Goal: Task Accomplishment & Management: Manage account settings

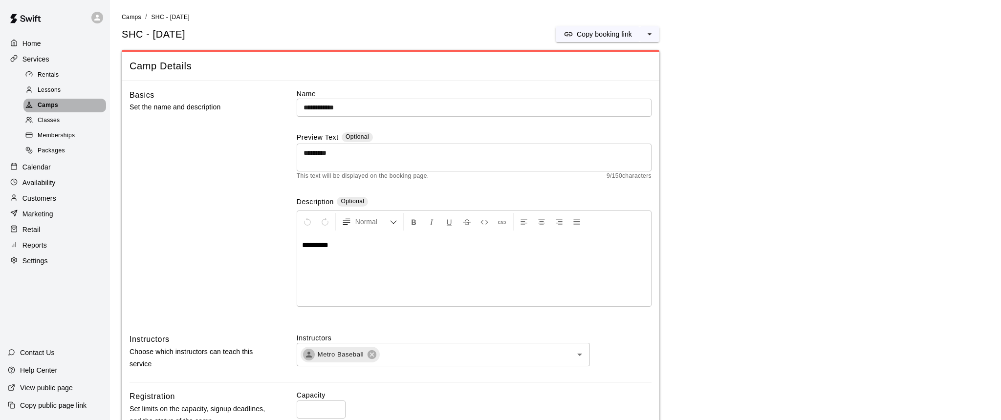
click at [40, 104] on span "Camps" at bounding box center [48, 106] width 21 height 10
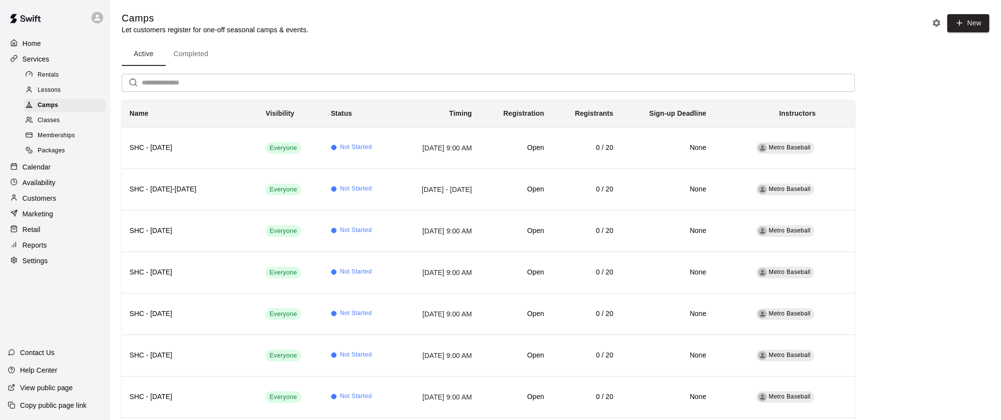
click at [38, 167] on p "Calendar" at bounding box center [36, 167] width 28 height 10
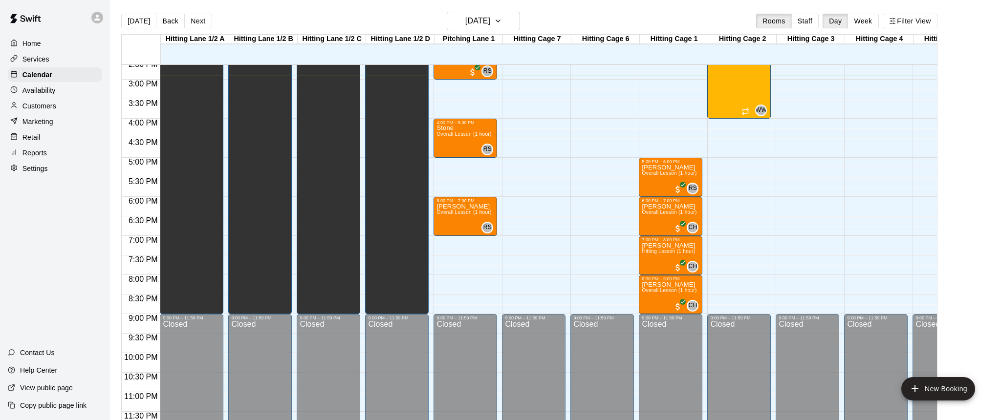
scroll to position [572, 0]
click at [502, 23] on icon "button" at bounding box center [498, 21] width 8 height 12
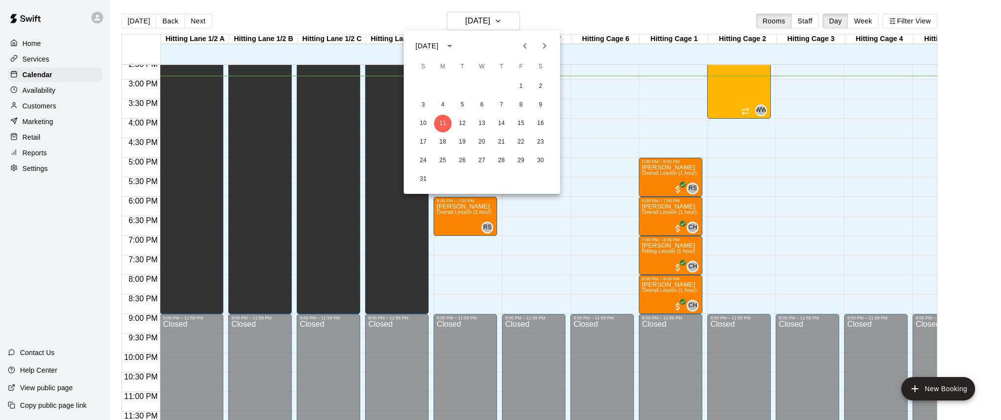
click at [607, 119] on div at bounding box center [500, 210] width 1001 height 420
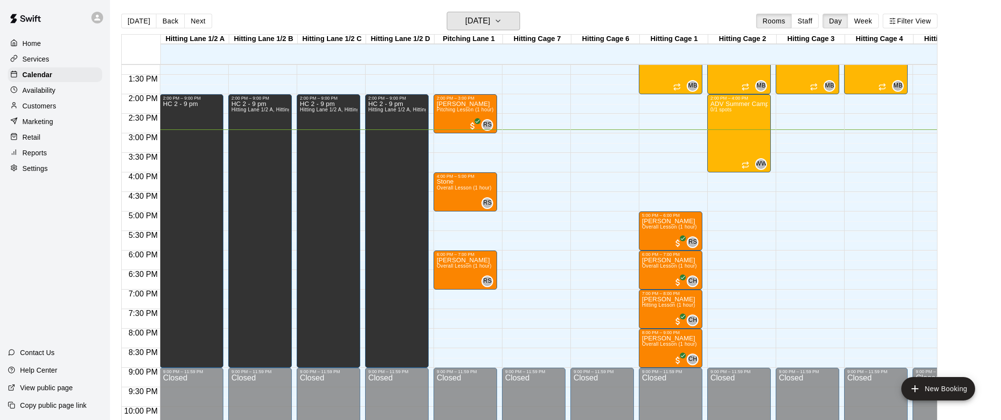
scroll to position [511, 0]
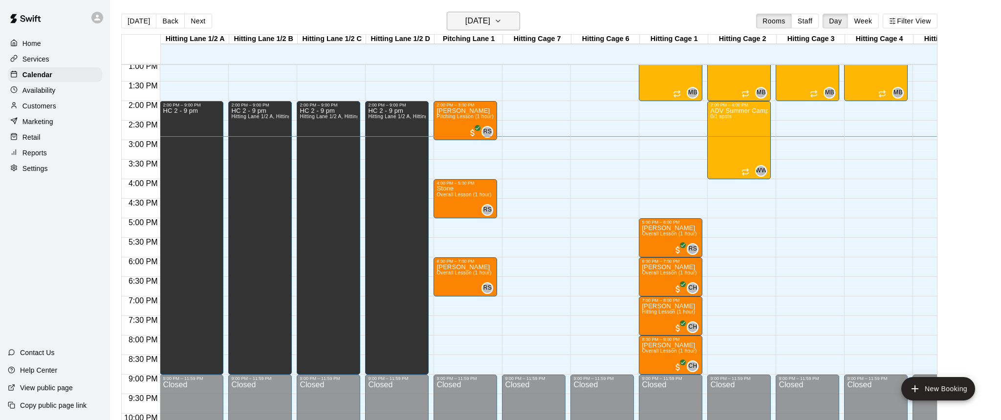
click at [502, 24] on icon "button" at bounding box center [498, 21] width 8 height 12
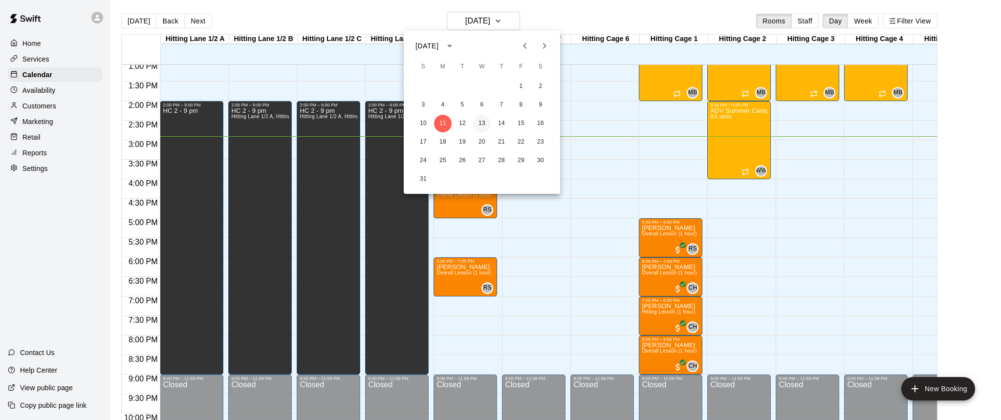
click at [485, 123] on button "13" at bounding box center [482, 124] width 18 height 18
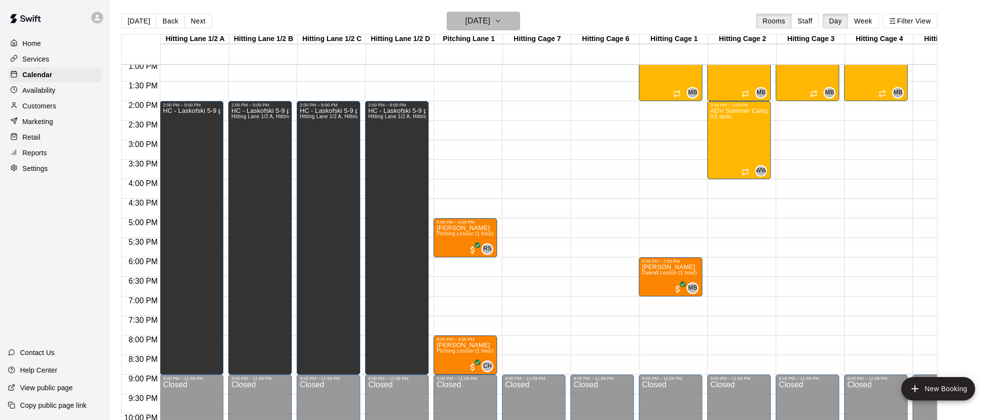
click at [502, 22] on icon "button" at bounding box center [498, 21] width 8 height 12
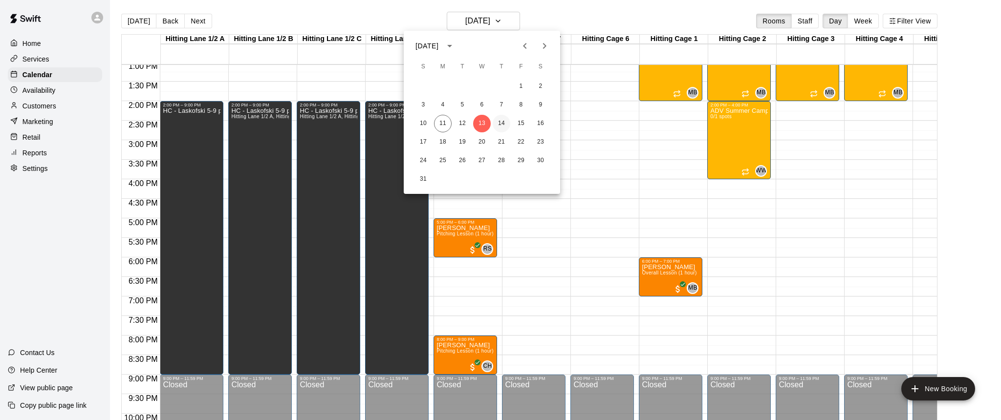
click at [503, 124] on button "14" at bounding box center [502, 124] width 18 height 18
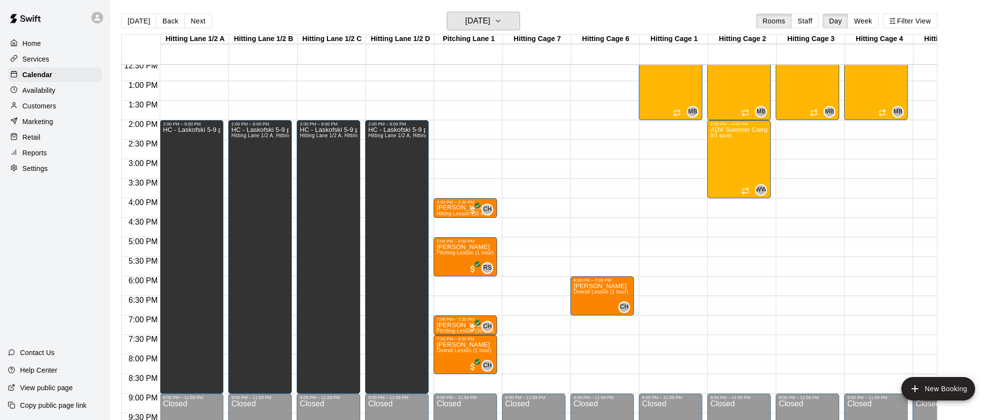
scroll to position [493, 0]
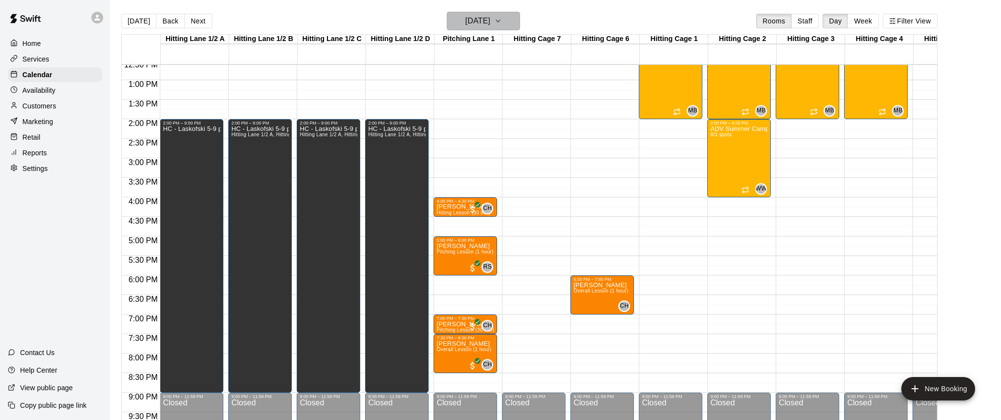
click at [502, 22] on icon "button" at bounding box center [498, 21] width 8 height 12
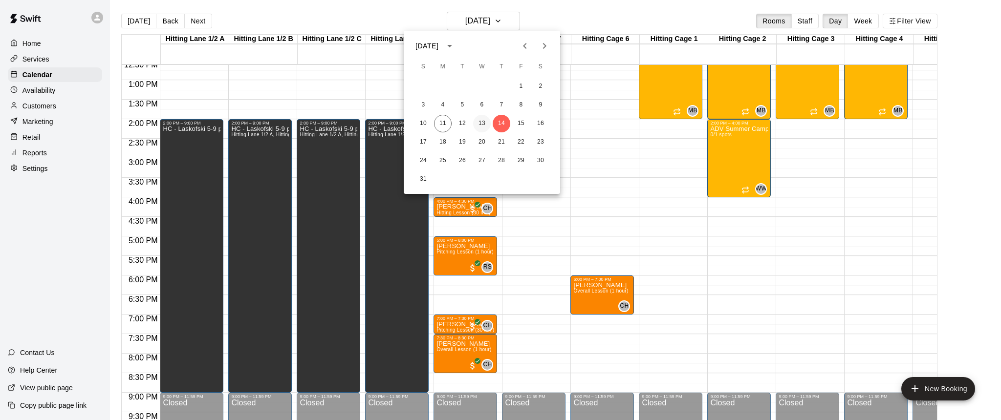
click at [482, 127] on button "13" at bounding box center [482, 124] width 18 height 18
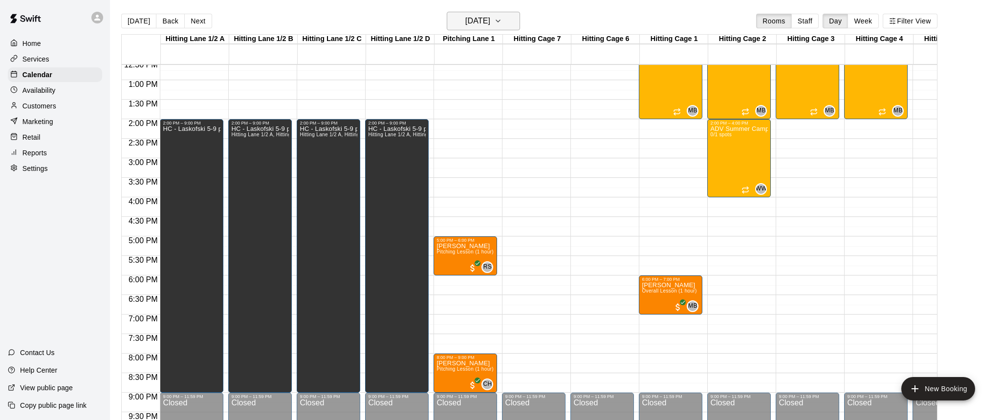
click at [502, 19] on icon "button" at bounding box center [498, 21] width 8 height 12
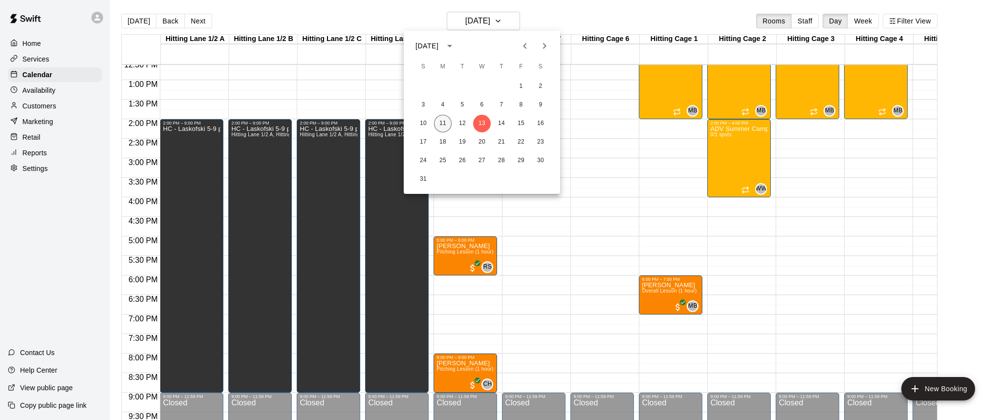
click at [441, 122] on button "11" at bounding box center [443, 124] width 18 height 18
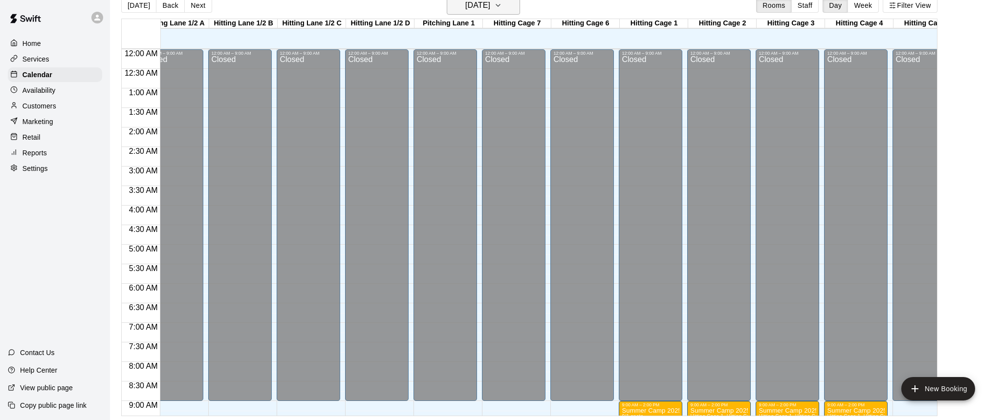
scroll to position [0, 20]
